Goal: Transaction & Acquisition: Purchase product/service

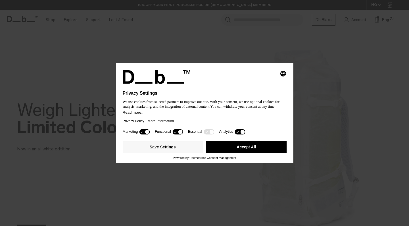
click at [249, 147] on button "Accept All" at bounding box center [246, 146] width 80 height 11
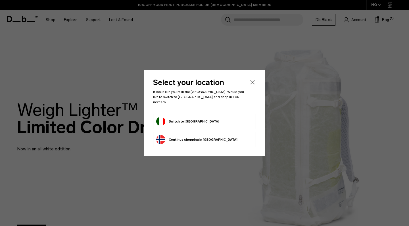
click at [178, 122] on button "Switch to Italy" at bounding box center [187, 121] width 63 height 9
click at [180, 117] on button "Switch to Italy" at bounding box center [187, 121] width 63 height 9
click at [181, 119] on button "Switch to Italy" at bounding box center [187, 121] width 63 height 9
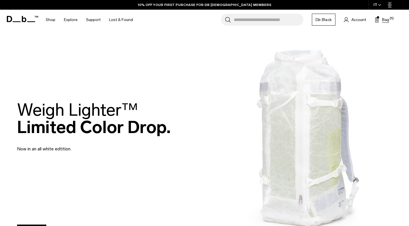
click at [385, 18] on span "Bag" at bounding box center [385, 20] width 7 height 6
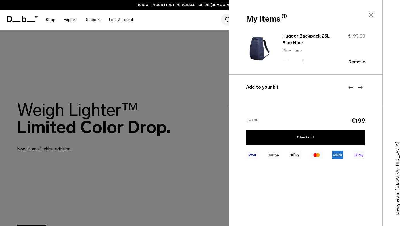
click at [258, 46] on img at bounding box center [259, 49] width 27 height 34
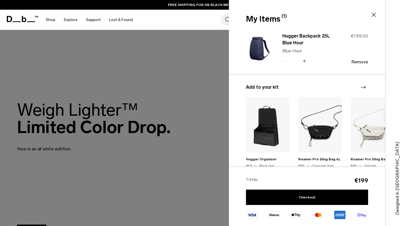
click at [261, 49] on img at bounding box center [259, 49] width 27 height 34
click at [363, 62] on button "Remove" at bounding box center [360, 61] width 17 height 5
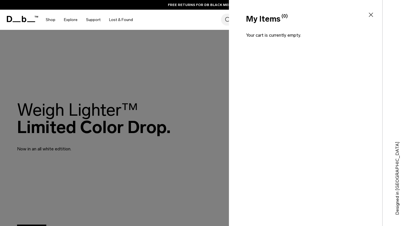
click at [372, 14] on icon at bounding box center [371, 14] width 7 height 7
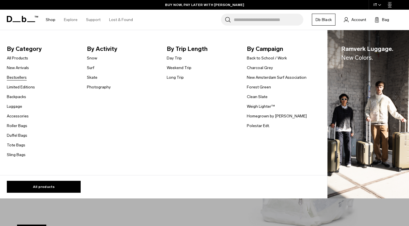
click at [20, 76] on link "Bestsellers" at bounding box center [17, 77] width 20 height 6
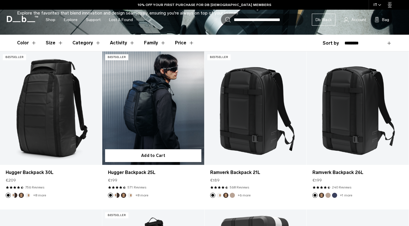
scroll to position [152, 0]
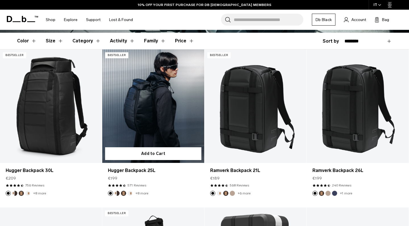
click at [146, 88] on link "Hugger Backpack 25L" at bounding box center [153, 105] width 102 height 113
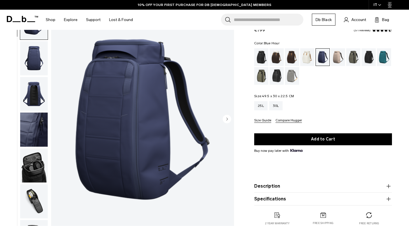
scroll to position [30, 0]
